Goal: Transaction & Acquisition: Book appointment/travel/reservation

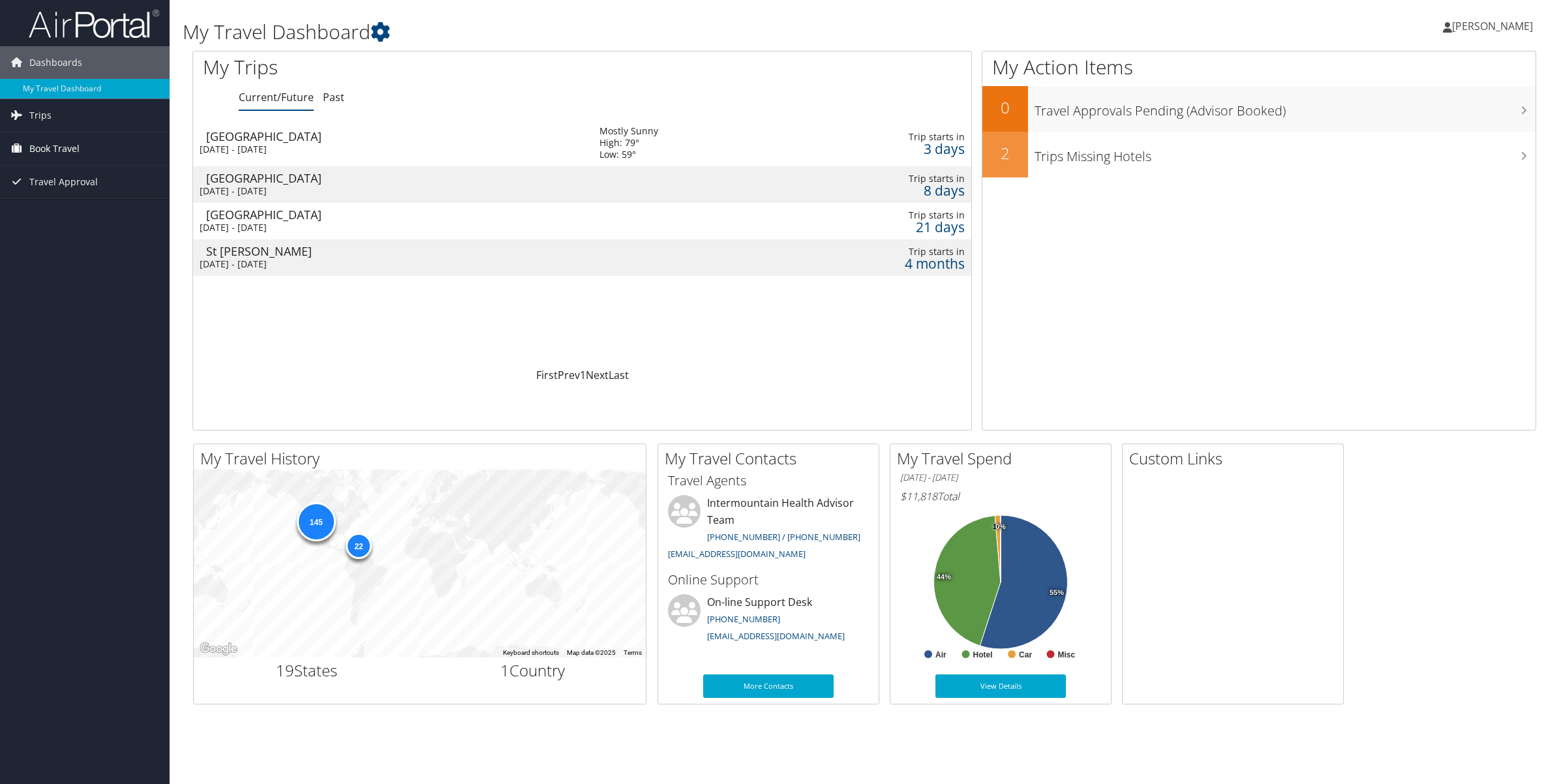
click at [60, 148] on span "Book Travel" at bounding box center [54, 149] width 50 height 33
click at [60, 213] on link "Book/Manage Online Trips" at bounding box center [84, 213] width 169 height 19
